Goal: Information Seeking & Learning: Learn about a topic

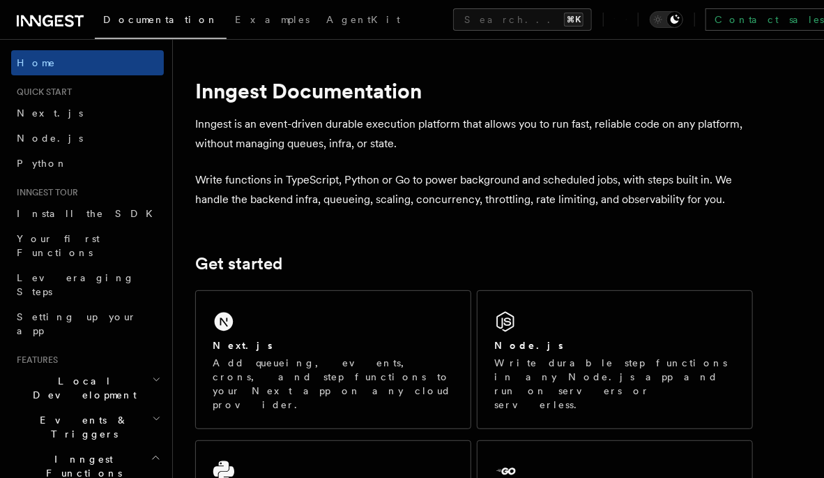
click at [68, 13] on icon at bounding box center [50, 21] width 67 height 17
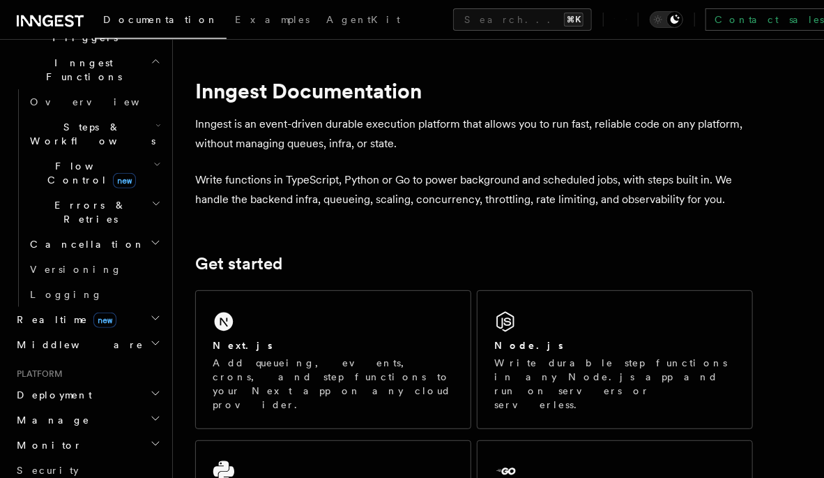
scroll to position [404, 0]
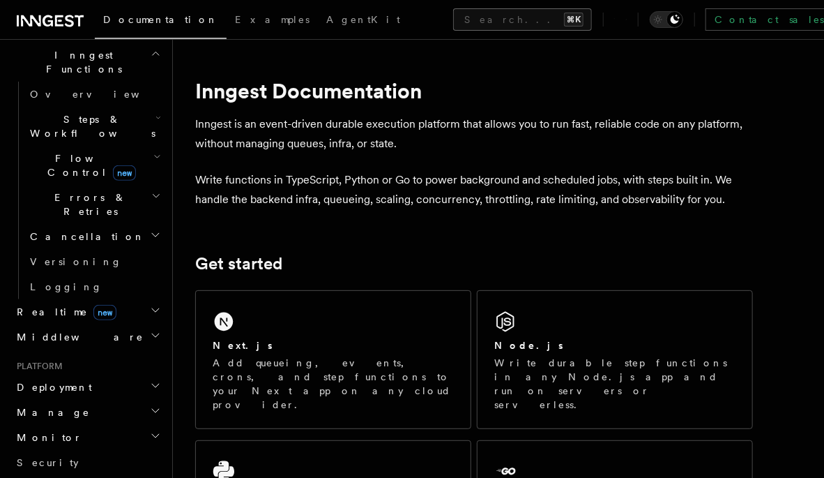
click at [453, 27] on button "Search... ⌘K" at bounding box center [522, 19] width 139 height 22
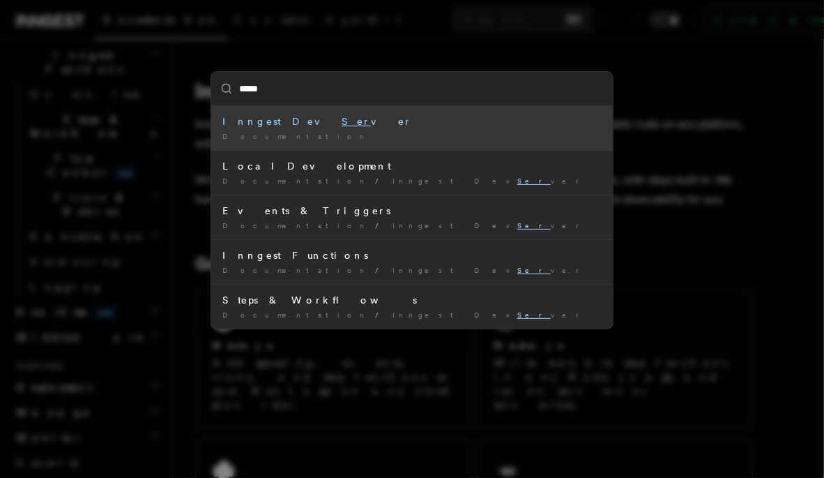
type input "******"
click at [342, 123] on mark "Server" at bounding box center [377, 121] width 70 height 11
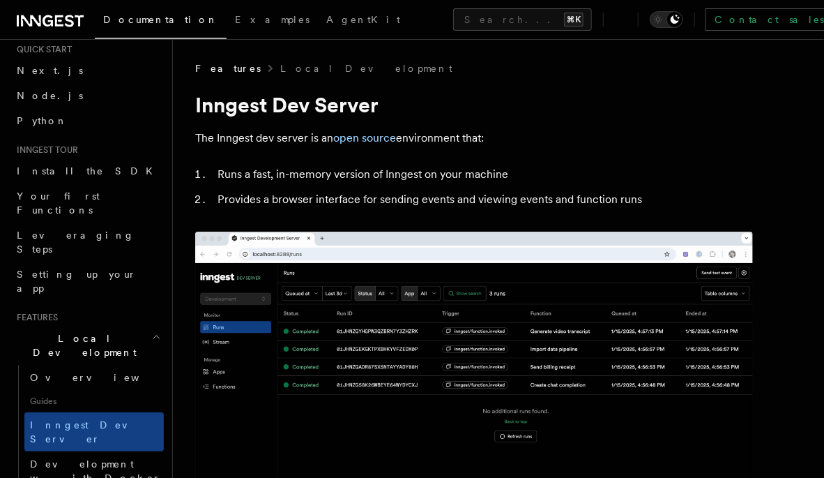
scroll to position [40, 0]
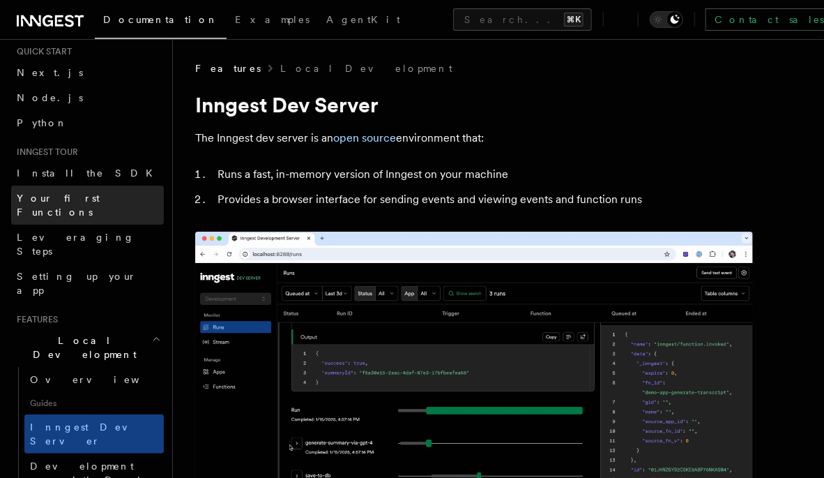
click at [80, 199] on span "Your first Functions" at bounding box center [58, 204] width 83 height 25
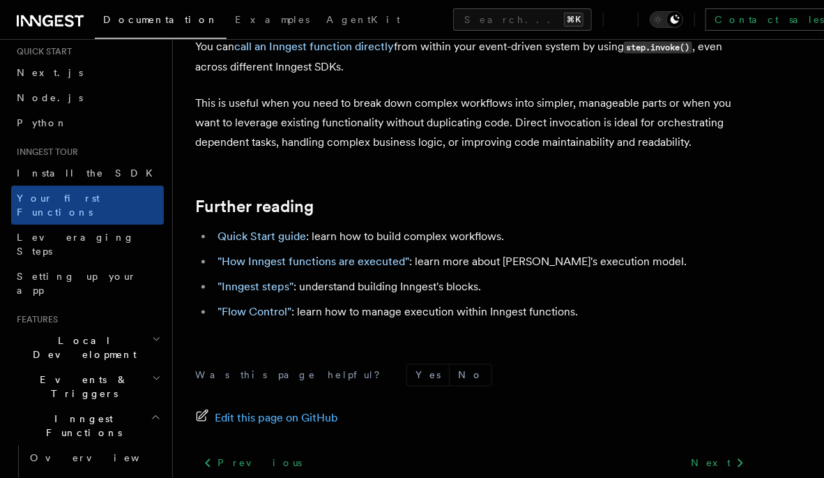
scroll to position [2939, 0]
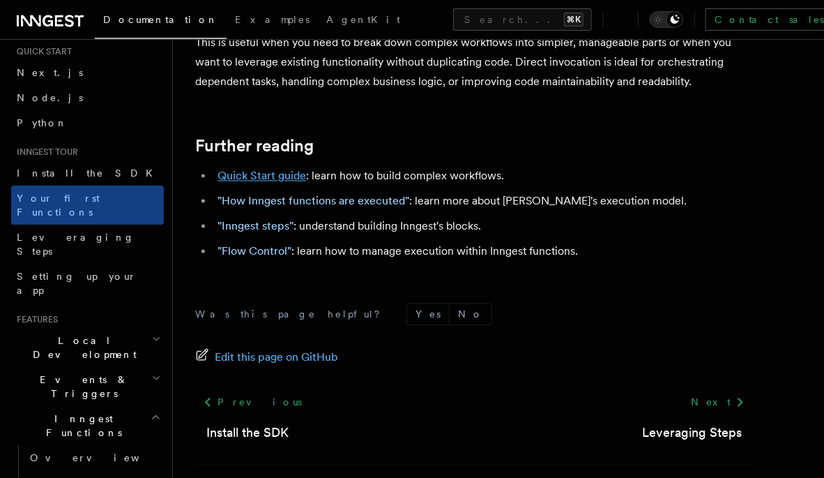
click at [288, 169] on link "Quick Start guide" at bounding box center [261, 175] width 89 height 13
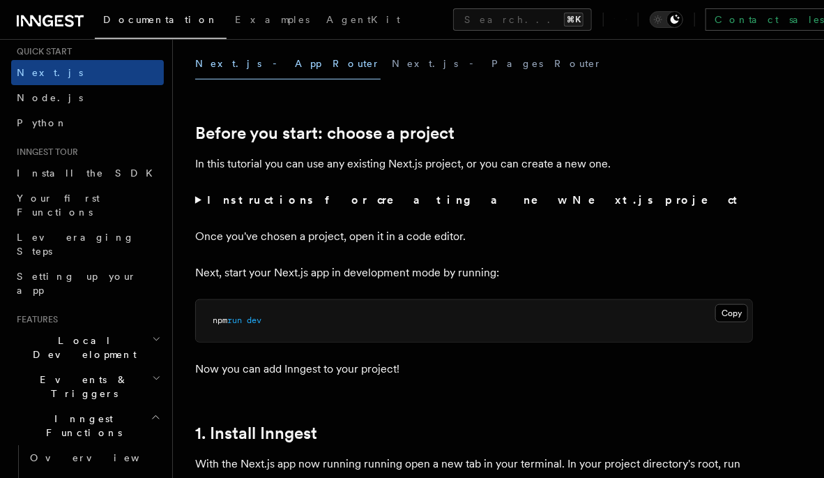
scroll to position [427, 0]
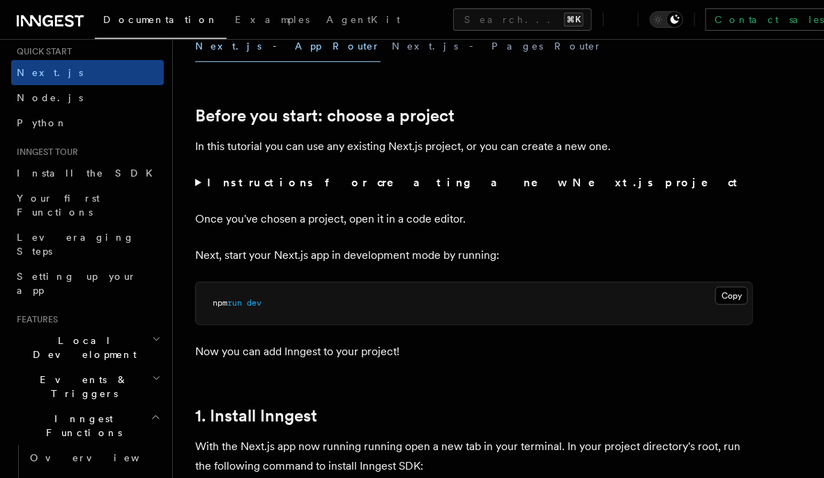
click at [199, 182] on summary "Instructions for creating a new Next.js project" at bounding box center [474, 183] width 558 height 20
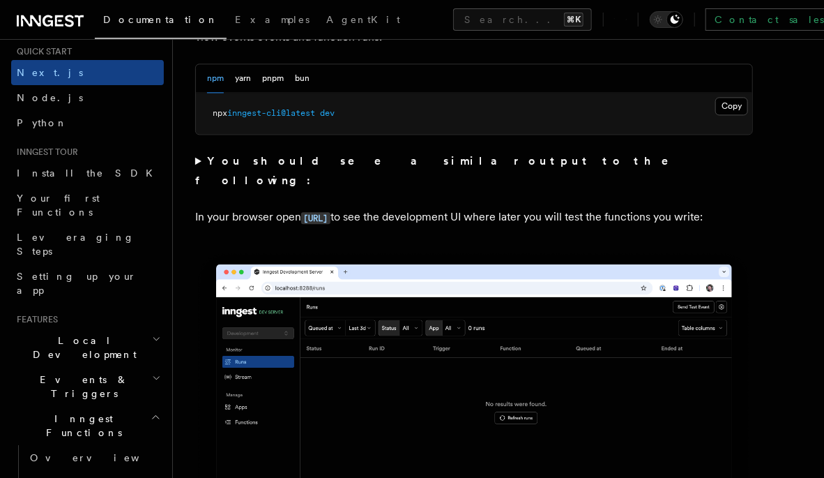
scroll to position [1160, 0]
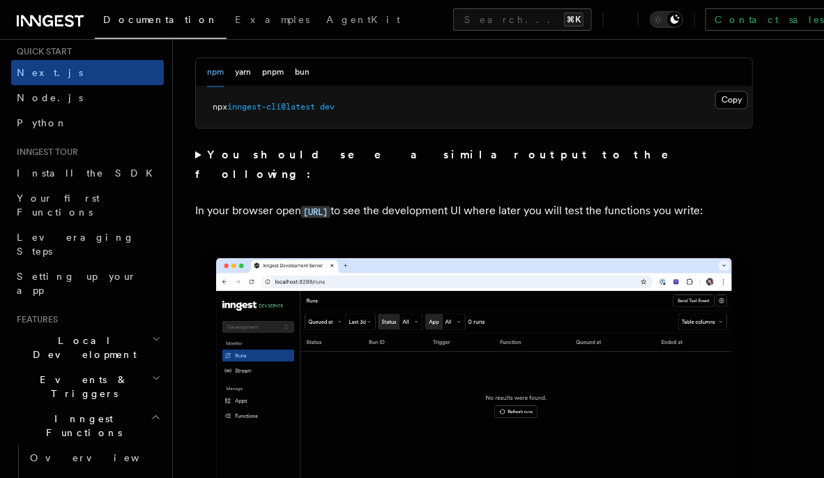
click at [215, 155] on strong "You should see a similar output to the following:" at bounding box center [441, 164] width 493 height 33
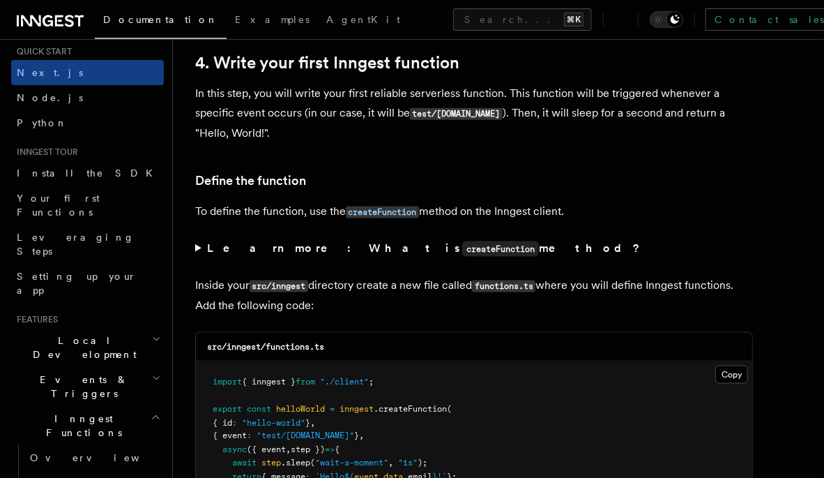
scroll to position [2664, 0]
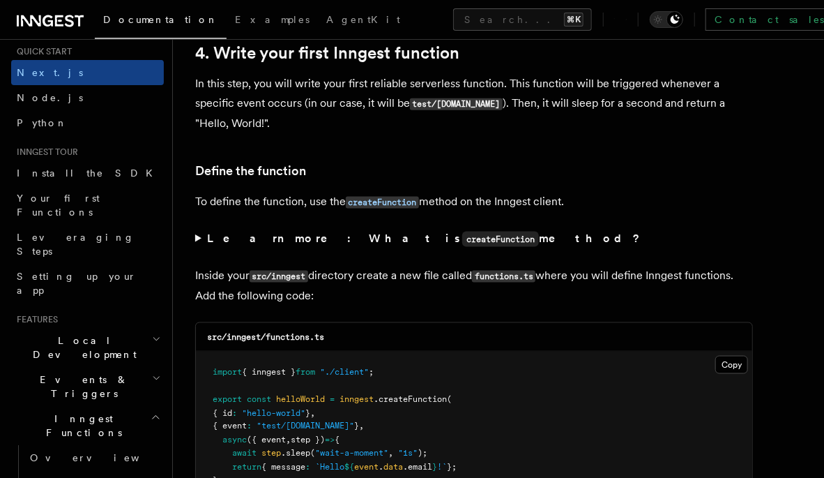
click at [197, 238] on summary "Learn more: What is createFunction method?" at bounding box center [474, 239] width 558 height 20
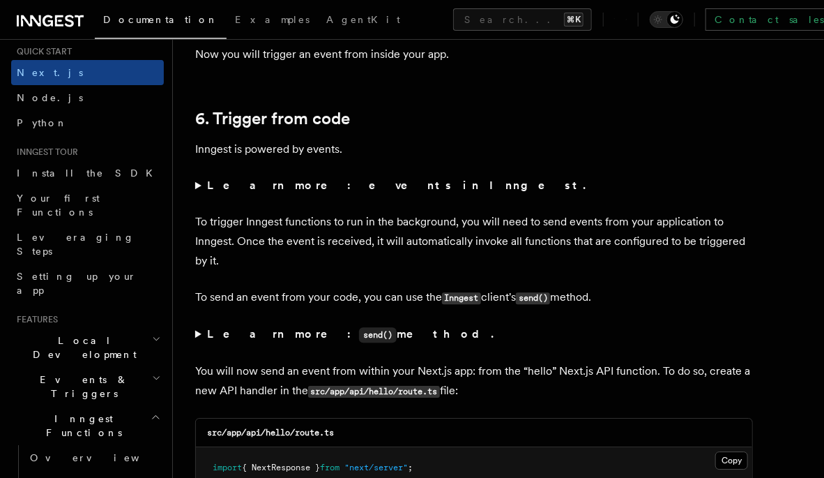
scroll to position [7635, 0]
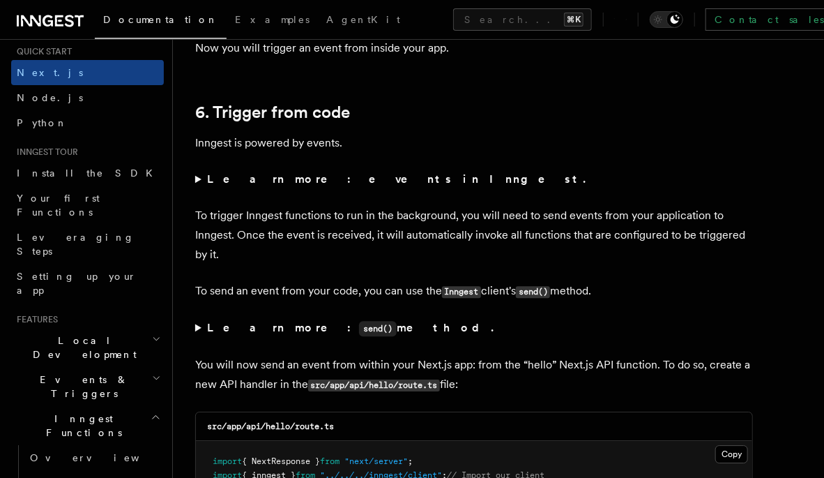
click at [196, 183] on summary "Learn more: events in Inngest." at bounding box center [474, 179] width 558 height 20
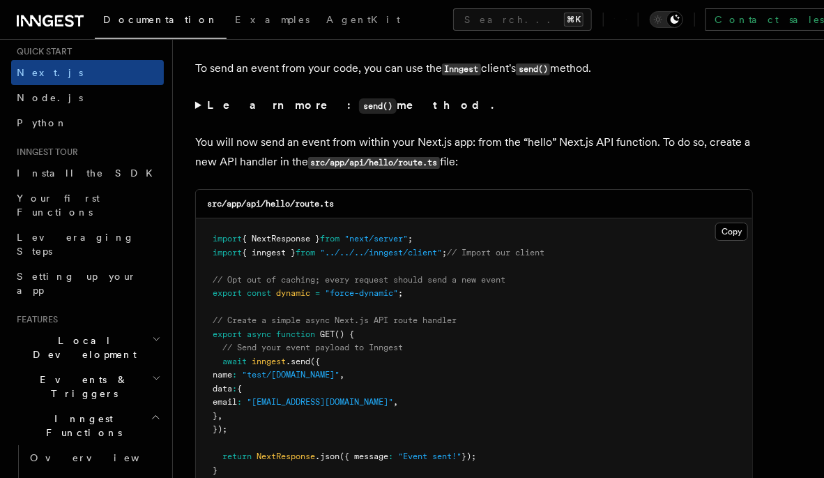
scroll to position [8022, 0]
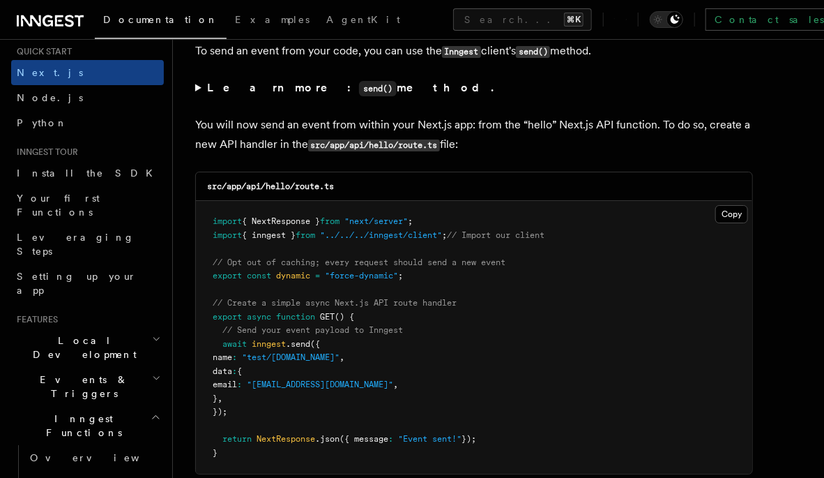
click at [199, 88] on summary "Learn more: send() method." at bounding box center [474, 88] width 558 height 20
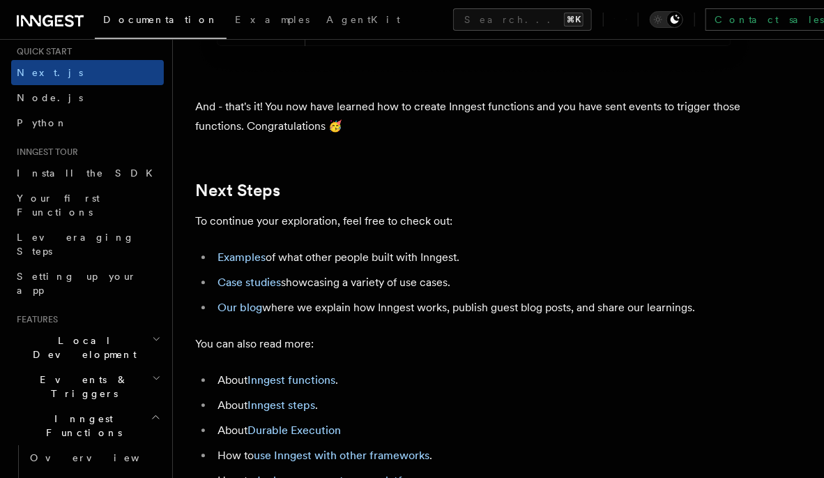
scroll to position [9550, 0]
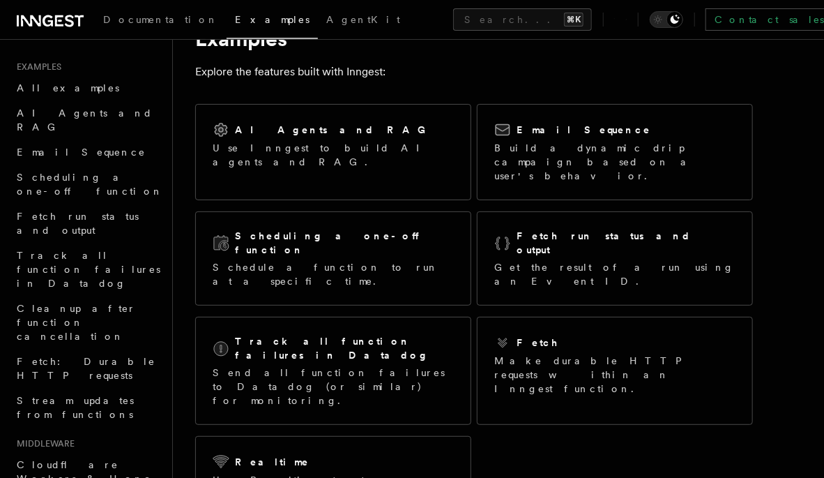
scroll to position [47, 0]
